Goal: Contribute content

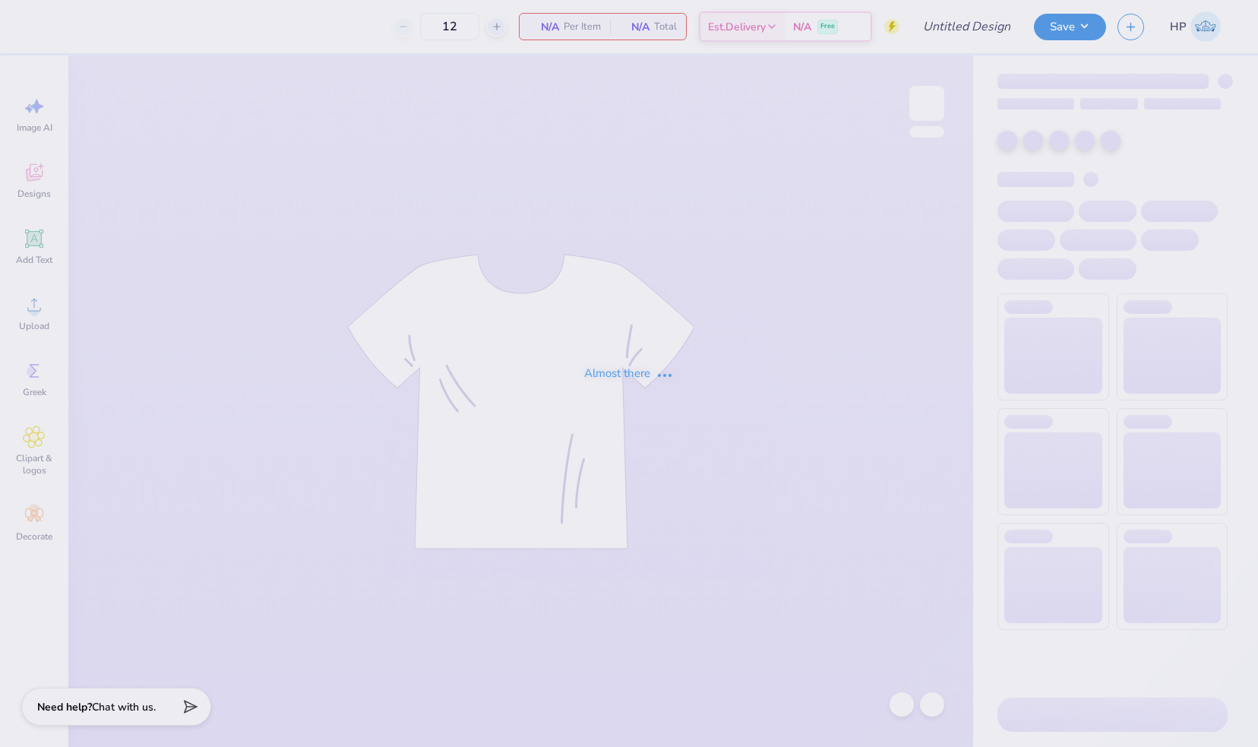
type input "SAE Parents weekend 3"
type input "20"
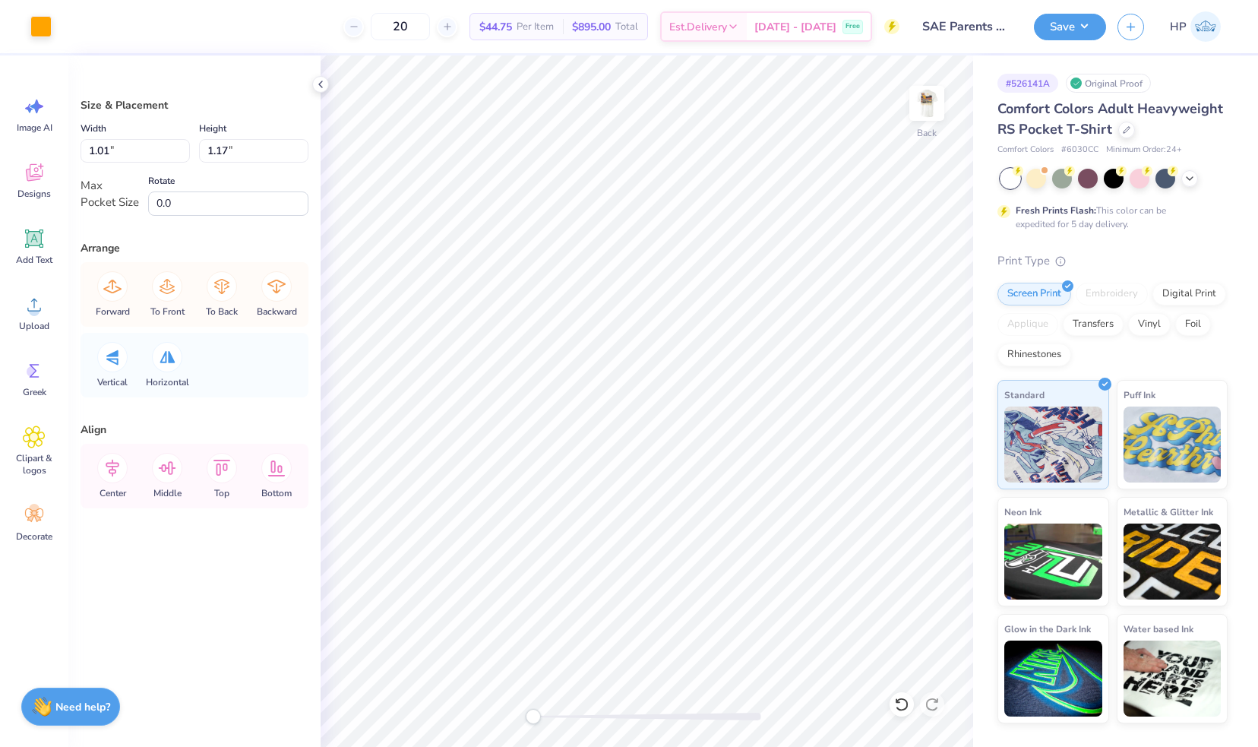
type input "0.90"
type input "1.18"
type input "0.90"
type input "1.18"
type input "1.22"
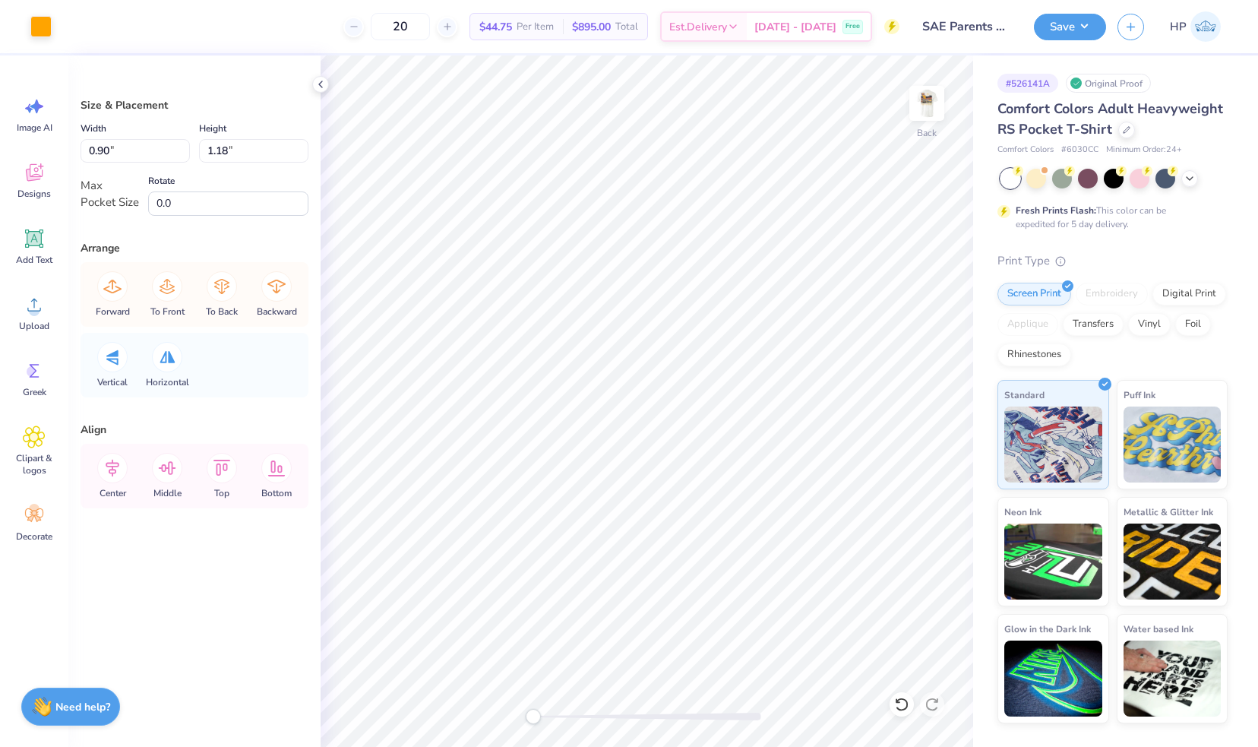
type input "1.16"
type input "0.90"
type input "1.18"
click at [43, 237] on icon at bounding box center [34, 238] width 23 height 23
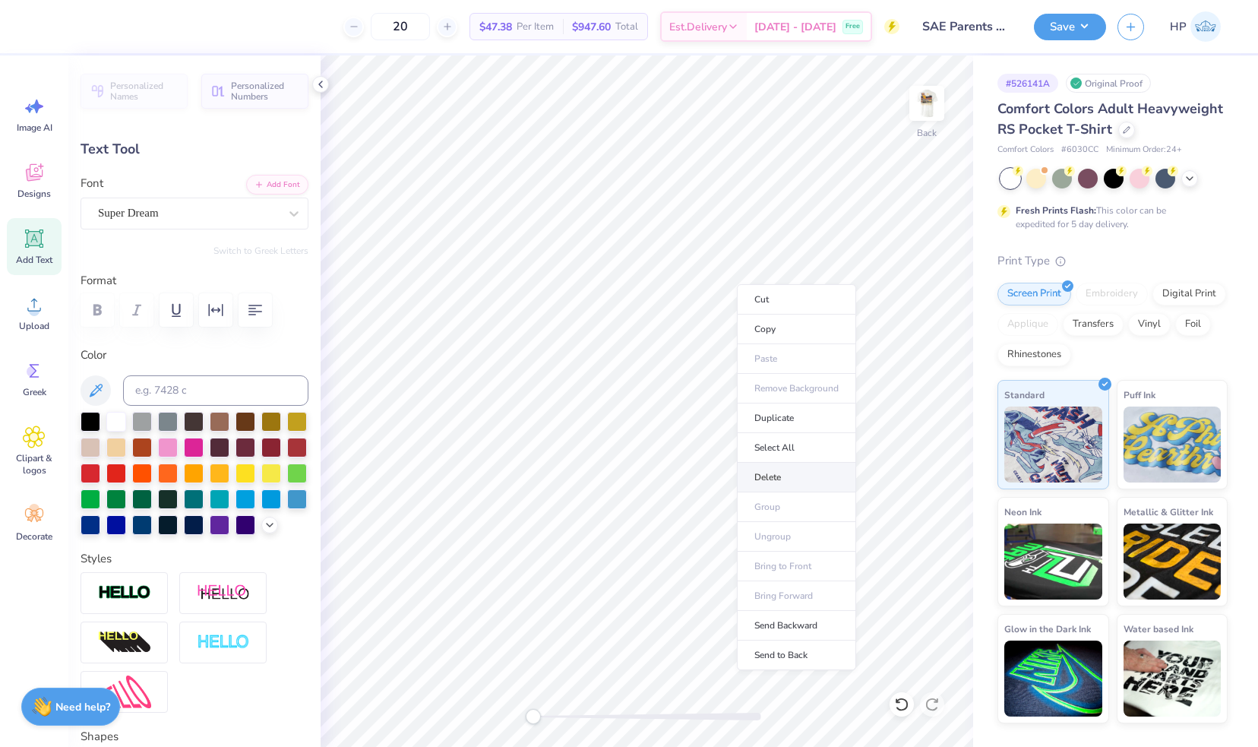
click at [778, 471] on li "Delete" at bounding box center [796, 478] width 119 height 30
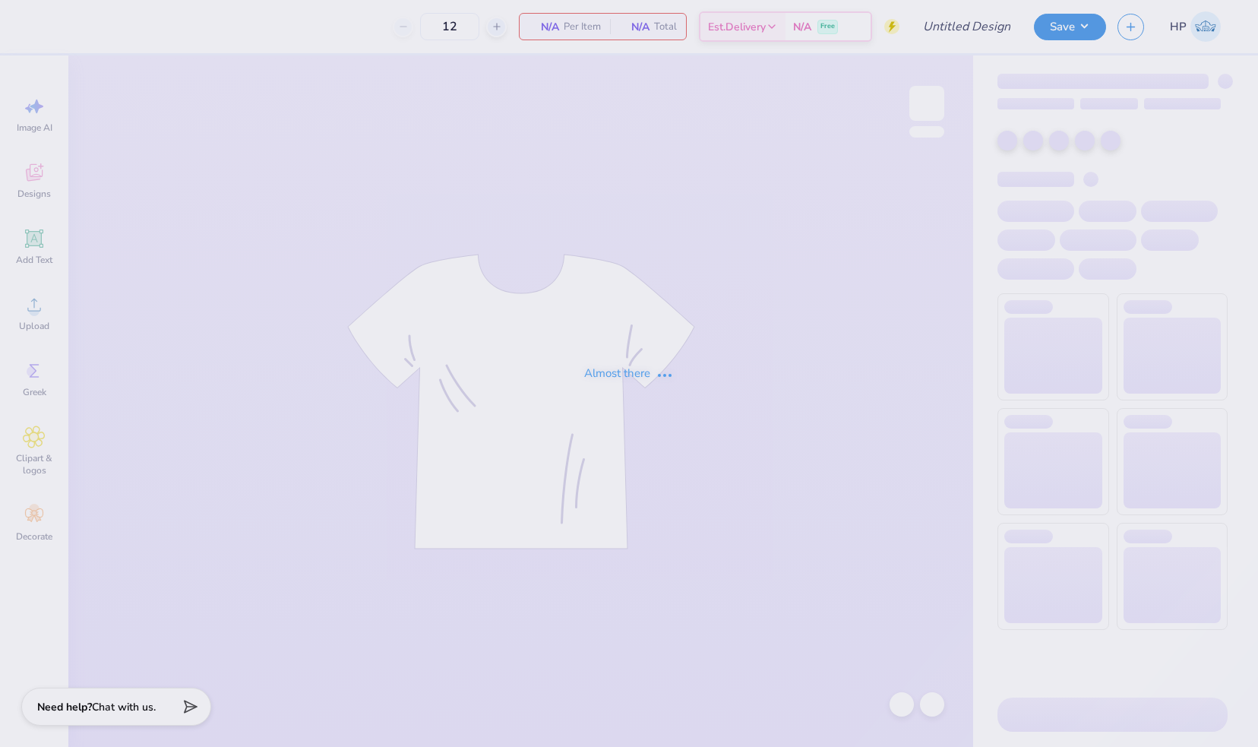
type input "SAE Parents weekend 3"
type input "20"
